Goal: Task Accomplishment & Management: Manage account settings

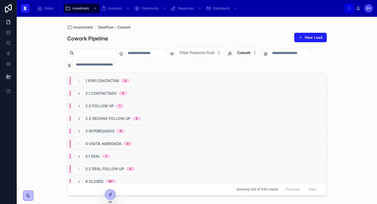
scroll to position [13, 0]
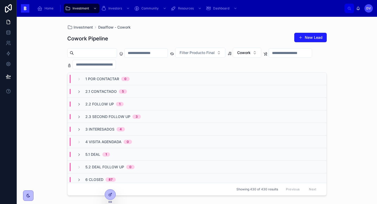
click at [98, 93] on span "2.1 Contactado" at bounding box center [100, 91] width 31 height 5
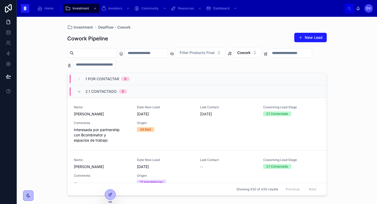
click at [107, 125] on div "Comments Interesada por partnership con Bcombinator y espacios de trabajo" at bounding box center [102, 132] width 57 height 22
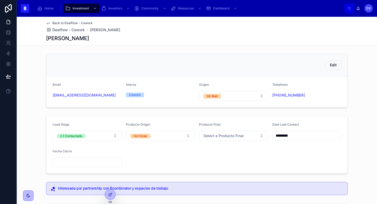
click at [115, 136] on button "2.1 Contactado" at bounding box center [87, 136] width 69 height 10
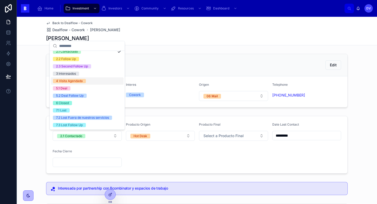
scroll to position [26, 0]
click at [85, 89] on div "5.1 Deal" at bounding box center [87, 87] width 73 height 7
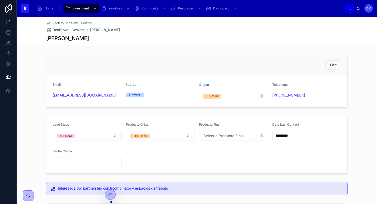
click at [77, 31] on span "Dealflow - Cowork" at bounding box center [68, 29] width 32 height 5
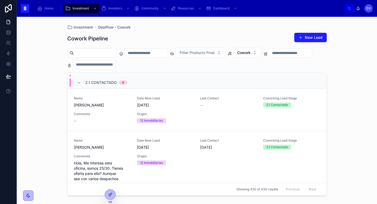
scroll to position [23, 0]
click at [108, 113] on span "Comments" at bounding box center [102, 113] width 57 height 4
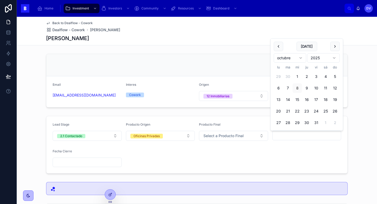
click at [293, 137] on input "text" at bounding box center [307, 135] width 69 height 7
click at [308, 45] on button "[DATE]" at bounding box center [306, 46] width 21 height 9
click at [289, 89] on button "7" at bounding box center [287, 87] width 9 height 9
type input "*********"
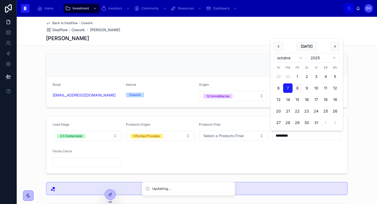
click at [196, 149] on form "Lead Stage 2.1 Contactado Producto Origen Oficinas Privadas Producto Final Sele…" at bounding box center [196, 144] width 301 height 57
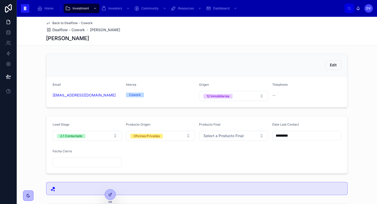
click at [79, 32] on span "Dealflow - Cowork" at bounding box center [68, 29] width 32 height 5
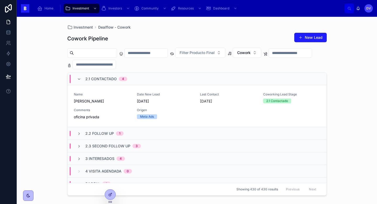
scroll to position [435, 0]
click at [119, 112] on span "Comments" at bounding box center [102, 110] width 57 height 4
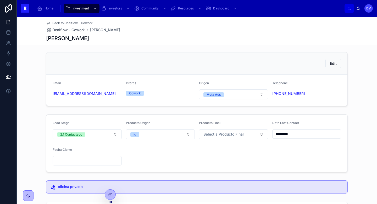
scroll to position [2, 0]
copy link "[PHONE_NUMBER]"
click at [74, 30] on span "Dealflow - Cowork" at bounding box center [68, 29] width 32 height 5
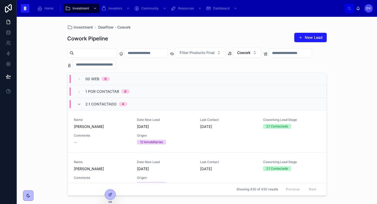
click at [112, 104] on span "2.1 Contactado" at bounding box center [100, 103] width 31 height 5
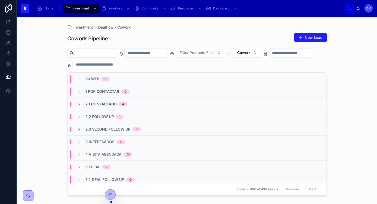
click at [113, 117] on span "2.2 Follow Up" at bounding box center [99, 116] width 29 height 5
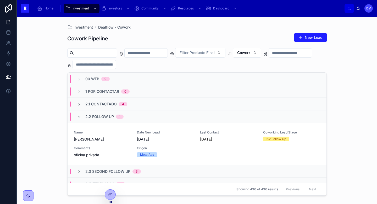
click at [113, 117] on span "2.2 Follow Up" at bounding box center [99, 116] width 29 height 5
